Goal: Task Accomplishment & Management: Use online tool/utility

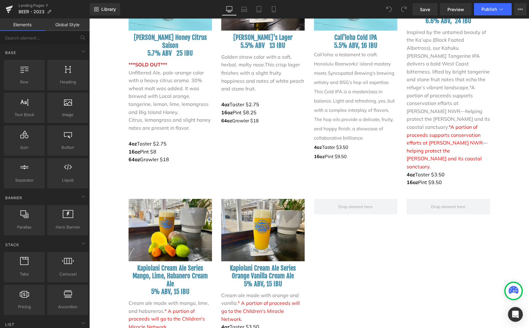
scroll to position [1278, 0]
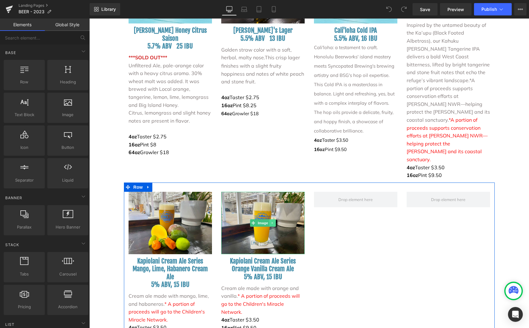
click at [271, 221] on icon at bounding box center [272, 223] width 3 height 4
click at [274, 221] on icon at bounding box center [275, 222] width 3 height 3
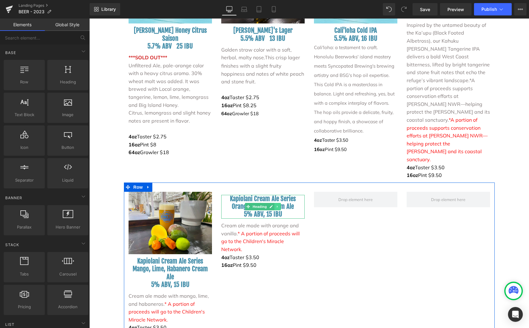
click at [276, 205] on icon at bounding box center [277, 207] width 3 height 4
click at [278, 203] on link at bounding box center [281, 206] width 6 height 7
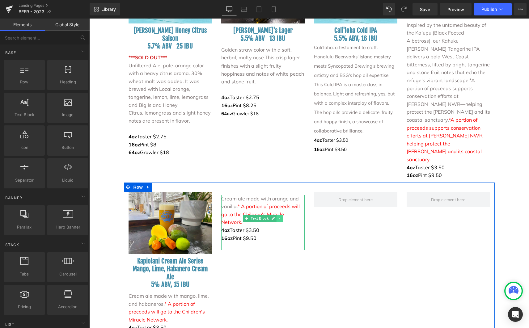
click at [276, 215] on link at bounding box center [279, 218] width 6 height 7
click at [281, 217] on icon at bounding box center [282, 218] width 3 height 3
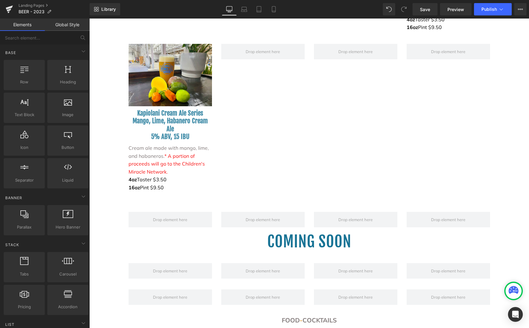
scroll to position [1461, 0]
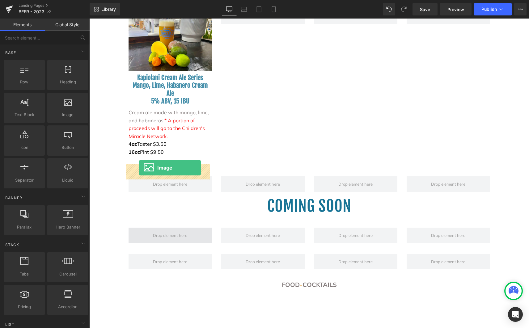
drag, startPoint x: 158, startPoint y: 125, endPoint x: 139, endPoint y: 168, distance: 46.5
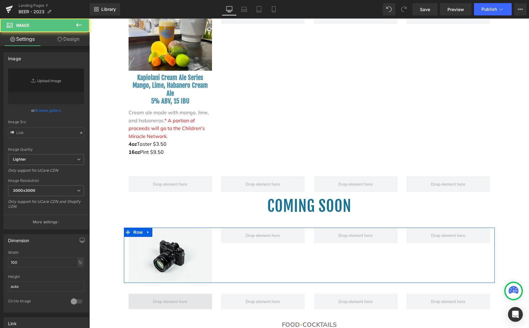
type input "//[DOMAIN_NAME][URL]"
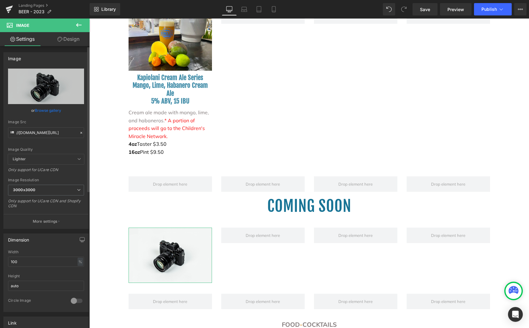
click at [43, 108] on link "Browse gallery" at bounding box center [48, 110] width 26 height 11
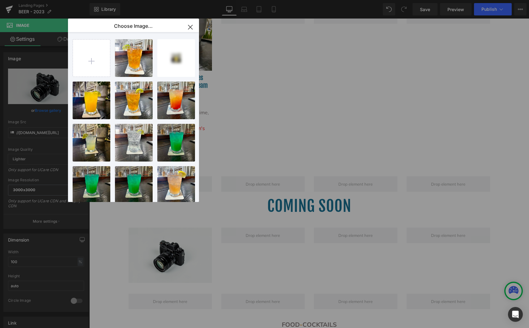
click at [121, 25] on p "Choose Image..." at bounding box center [133, 26] width 39 height 6
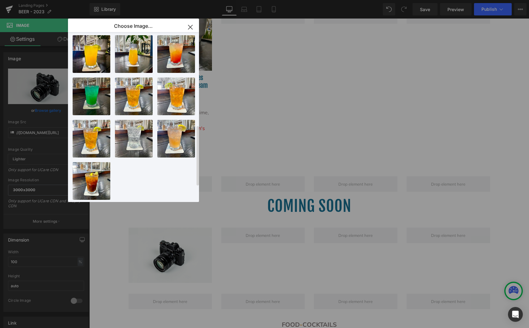
scroll to position [0, 0]
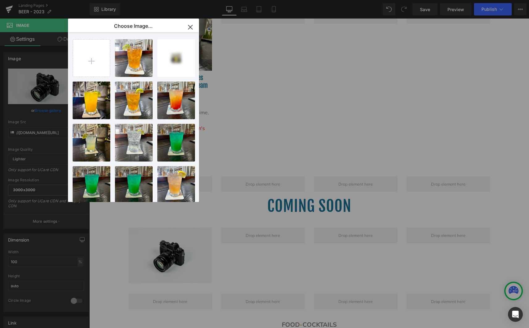
click at [191, 25] on icon "button" at bounding box center [190, 27] width 10 height 10
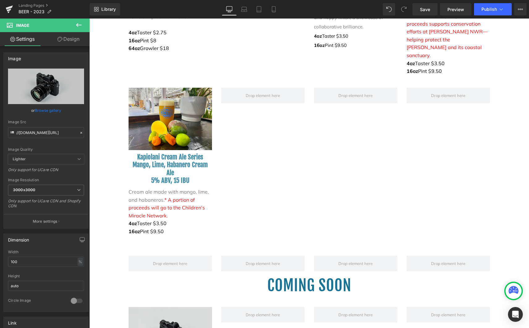
scroll to position [1343, 0]
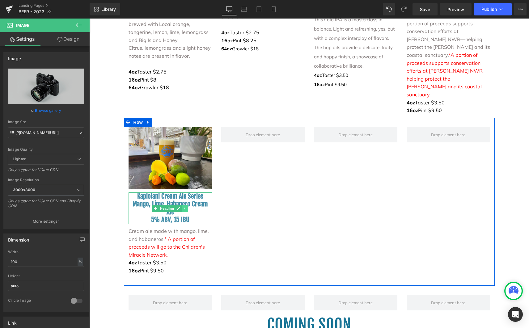
click at [183, 207] on icon at bounding box center [184, 209] width 3 height 4
click at [181, 207] on icon at bounding box center [181, 208] width 3 height 3
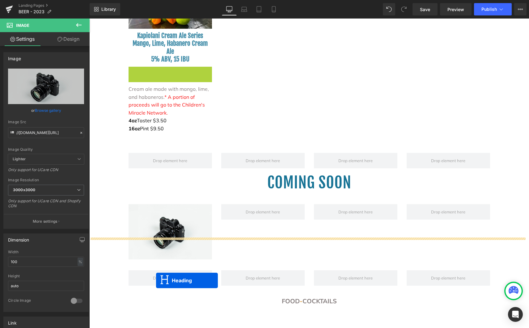
scroll to position [1516, 0]
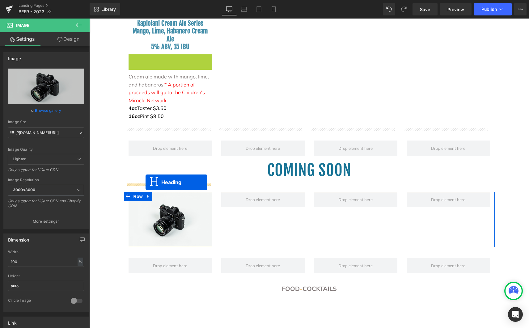
drag, startPoint x: 154, startPoint y: 180, endPoint x: 146, endPoint y: 182, distance: 8.5
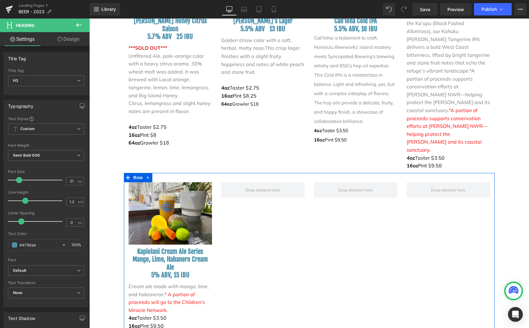
scroll to position [1314, 0]
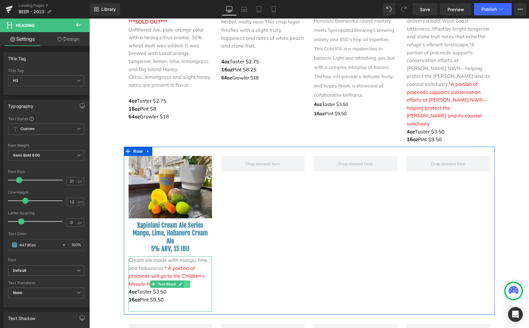
click at [186, 282] on icon at bounding box center [186, 284] width 3 height 4
click at [182, 282] on icon at bounding box center [183, 283] width 3 height 3
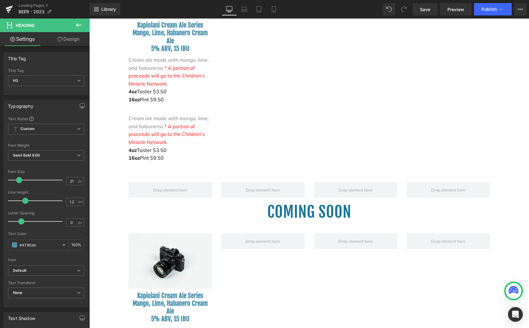
scroll to position [1522, 0]
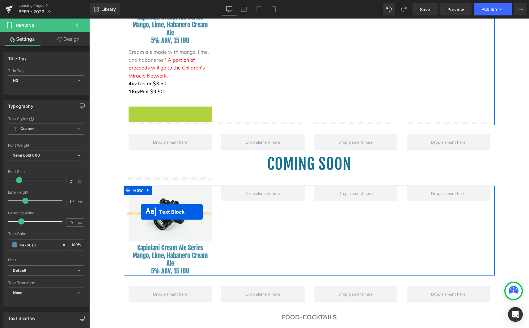
drag, startPoint x: 152, startPoint y: 71, endPoint x: 141, endPoint y: 212, distance: 141.4
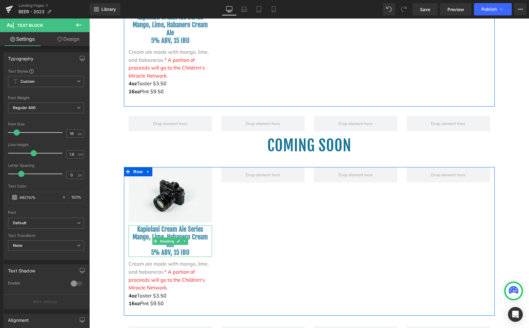
click at [186, 249] on h3 "5% ABV, 15 IBU" at bounding box center [170, 253] width 83 height 8
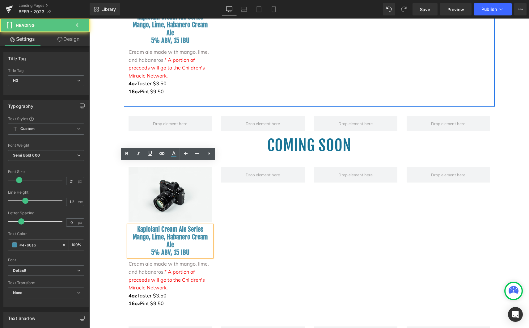
click at [173, 233] on h3 "Mango, Lime, Habanero Cream Ale" at bounding box center [170, 240] width 83 height 15
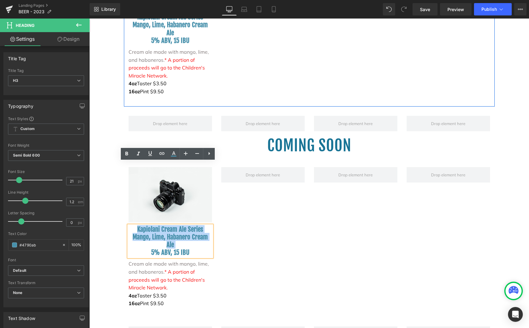
drag, startPoint x: 172, startPoint y: 179, endPoint x: 138, endPoint y: 162, distance: 38.7
click at [138, 226] on div "Kapiolani Cream Ale Series Mango, Lime, Habanero Cream Ale 5% ABV, 15 IBU" at bounding box center [170, 242] width 83 height 32
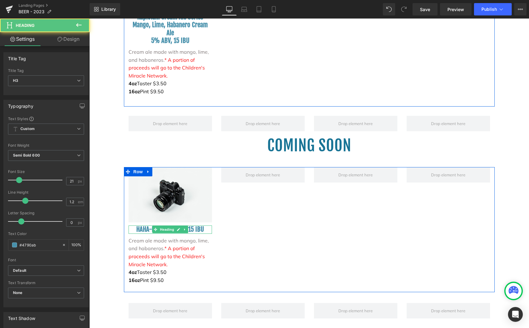
click at [148, 225] on span "HAHA-LOHA 5% ABV, 15 IBU" at bounding box center [170, 229] width 68 height 8
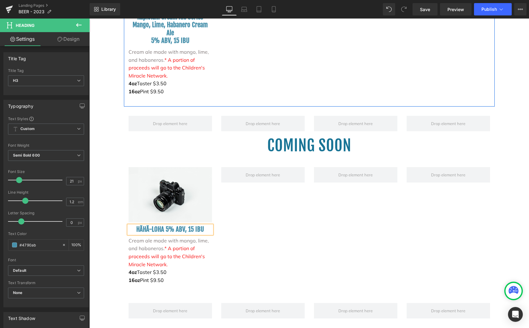
click at [169, 225] on span "HĀHĀ-LOHA 5% ABV, 15 IBU" at bounding box center [170, 229] width 68 height 8
click at [159, 225] on span "HĀHĀ-LOHA 4.5% ABV, 15 IBU" at bounding box center [170, 229] width 73 height 8
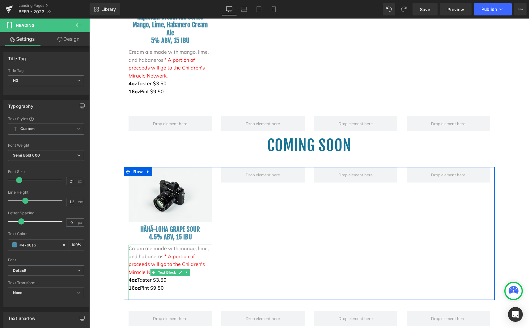
click at [155, 245] on span "Cream ale made with mango, lime, and habaneros." at bounding box center [169, 252] width 80 height 14
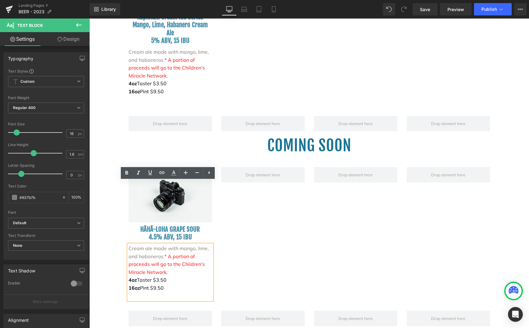
click at [161, 253] on span "* A portion of proceeds will go to the Children's Miracle Network." at bounding box center [167, 264] width 76 height 22
drag, startPoint x: 163, startPoint y: 208, endPoint x: 177, endPoint y: 200, distance: 15.6
click at [177, 245] on p "Cream ale made with mango, lime, and habaneros. * A portion of proceeds will go…" at bounding box center [170, 261] width 83 height 32
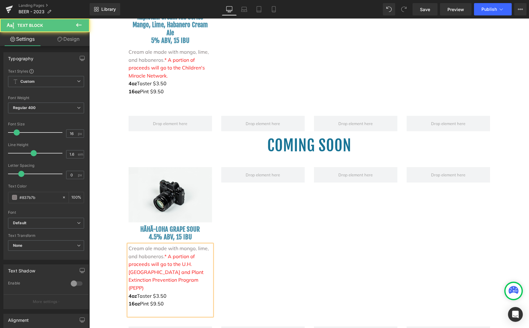
click at [160, 245] on span "Cream ale made with mango, lime, and habaneros." at bounding box center [169, 252] width 80 height 14
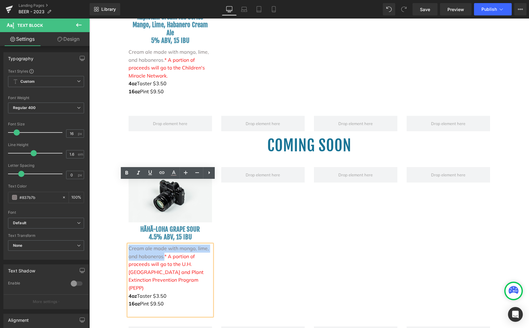
drag, startPoint x: 160, startPoint y: 193, endPoint x: 127, endPoint y: 187, distance: 33.6
click at [129, 245] on span "Cream ale made with mango, lime, and habaneros." at bounding box center [169, 252] width 80 height 14
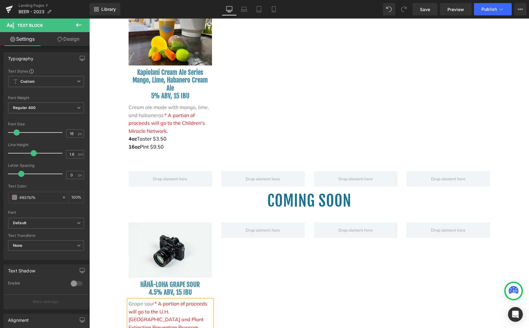
scroll to position [1508, 0]
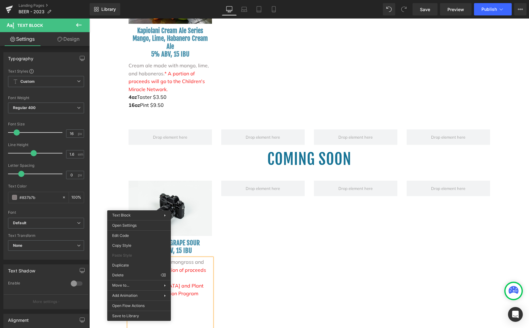
click at [256, 216] on div "Image HĀHĀ-LOHA GRAPE SOUR 4.5% ABV, 15 IBU Heading Grape sour with lemongrass …" at bounding box center [309, 255] width 371 height 149
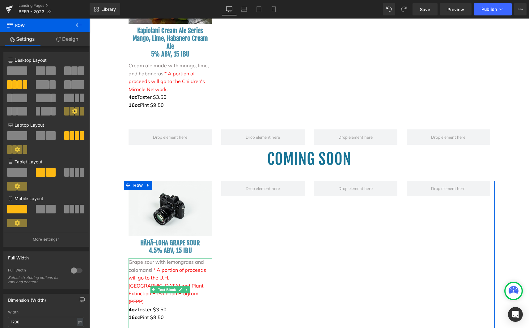
click at [164, 306] on p "4oz Taster $3.50" at bounding box center [170, 310] width 83 height 8
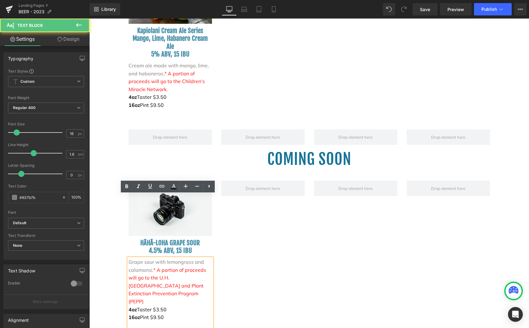
click at [132, 314] on strong "16oz" at bounding box center [134, 317] width 11 height 6
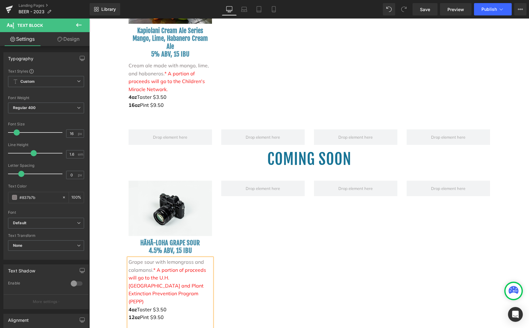
click at [145, 314] on font "12oz Pint $9.50" at bounding box center [146, 317] width 35 height 6
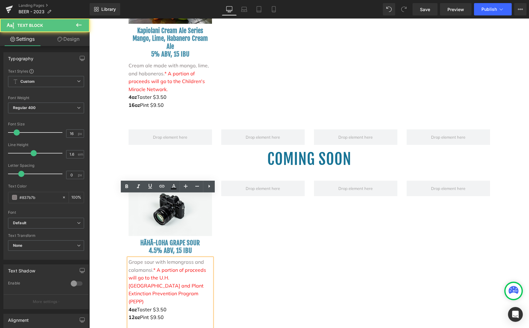
click at [147, 314] on font "12oz Pint $9.50" at bounding box center [146, 317] width 35 height 6
drag, startPoint x: 155, startPoint y: 248, endPoint x: 138, endPoint y: 246, distance: 17.1
click at [138, 314] on font "12oz Snifter $9.50" at bounding box center [150, 317] width 42 height 6
click at [124, 190] on icon at bounding box center [126, 186] width 7 height 7
click at [247, 245] on div "Image HĀHĀ-LOHA GRAPE SOUR 4.5% ABV, 15 IBU Heading Grape sour with lemongrass …" at bounding box center [309, 255] width 371 height 149
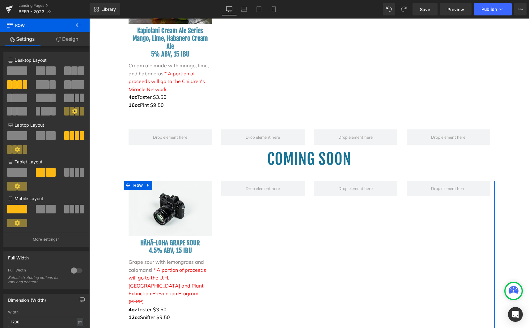
drag, startPoint x: 177, startPoint y: 191, endPoint x: 181, endPoint y: 190, distance: 4.2
click at [89, 19] on div at bounding box center [89, 19] width 0 height 0
click at [180, 247] on span "4.5% ABV, 15 IBU" at bounding box center [170, 251] width 43 height 8
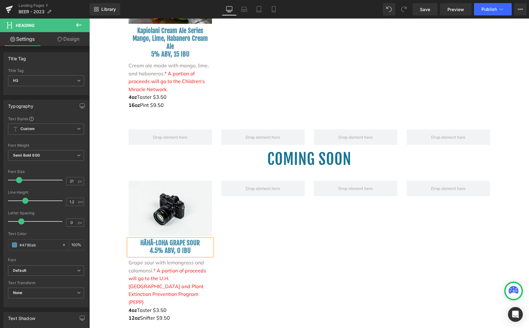
click at [241, 226] on div "Image HĀHĀ-LOHA GRAPE SOUR 4.5% ABV, 0 IBU Heading Grape sour with lemongrass a…" at bounding box center [309, 256] width 371 height 150
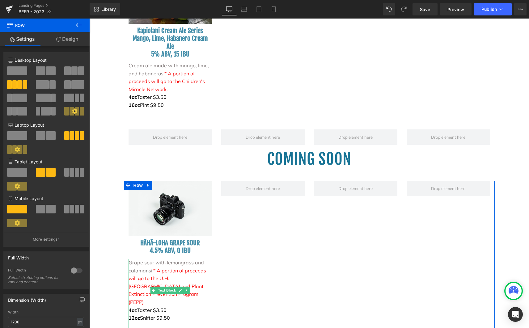
drag, startPoint x: 130, startPoint y: 245, endPoint x: 171, endPoint y: 254, distance: 42.4
click at [130, 315] on strong "12oz" at bounding box center [134, 318] width 11 height 6
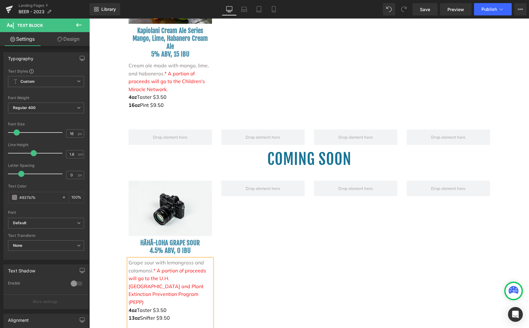
click at [236, 235] on div "Image HĀHĀ-LOHA GRAPE SOUR 4.5% ABV, 0 IBU Heading Grape sour with lemongrass a…" at bounding box center [309, 256] width 371 height 150
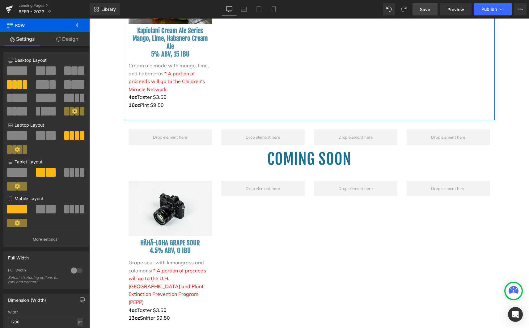
click at [420, 6] on span "Save" at bounding box center [425, 9] width 10 height 6
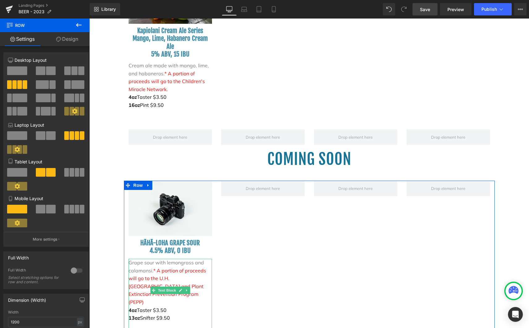
click at [163, 307] on p "4oz Taster $3.50" at bounding box center [170, 311] width 83 height 8
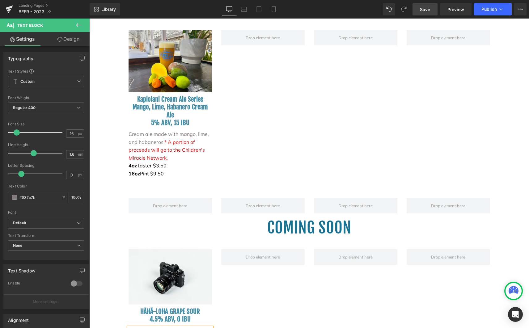
scroll to position [1517, 0]
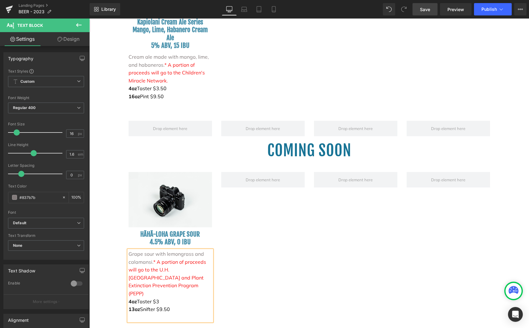
click at [170, 306] on p "13oz Snifter $9.50" at bounding box center [170, 310] width 83 height 8
click at [252, 212] on div "Image HĀHĀ-LOHA GRAPE SOUR 4.5% ABV, 0 IBU Heading Grape sour with lemongrass a…" at bounding box center [309, 247] width 371 height 150
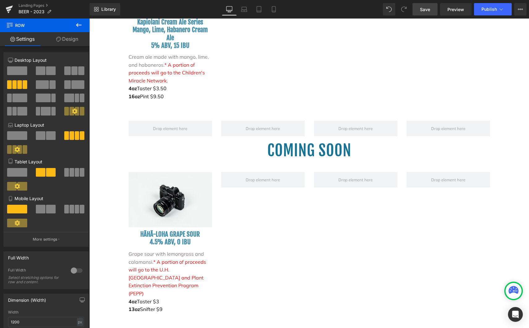
click at [429, 13] on link "Save" at bounding box center [425, 9] width 25 height 12
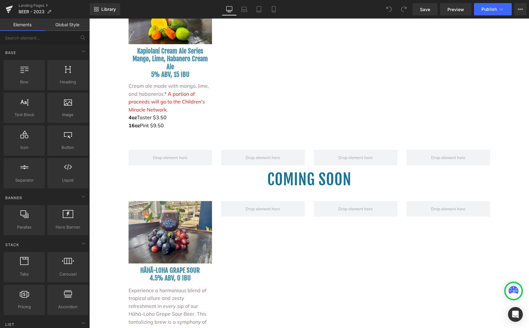
scroll to position [1521, 0]
